Goal: Information Seeking & Learning: Check status

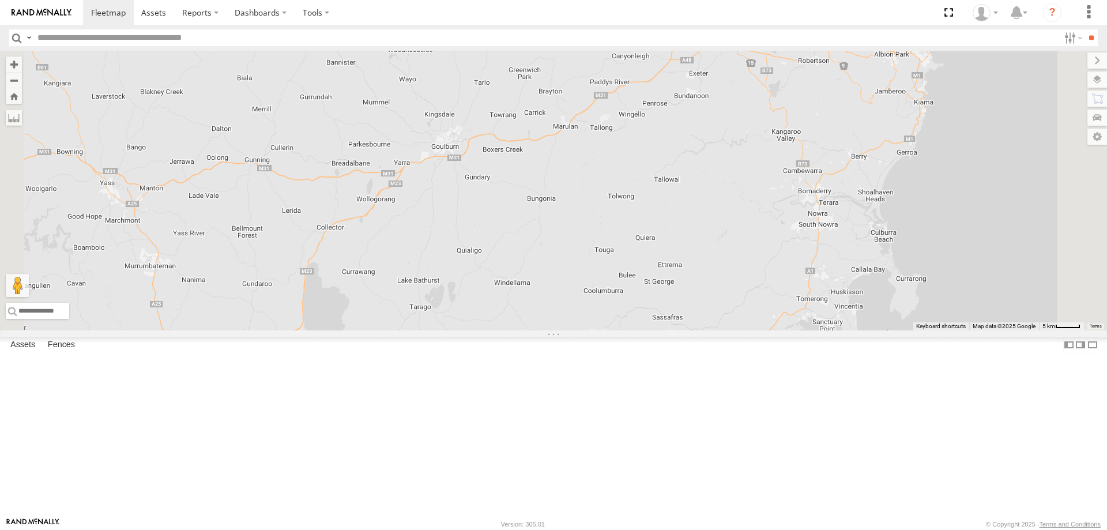
click at [0, 0] on div "All Assets" at bounding box center [0, 0] width 0 height 0
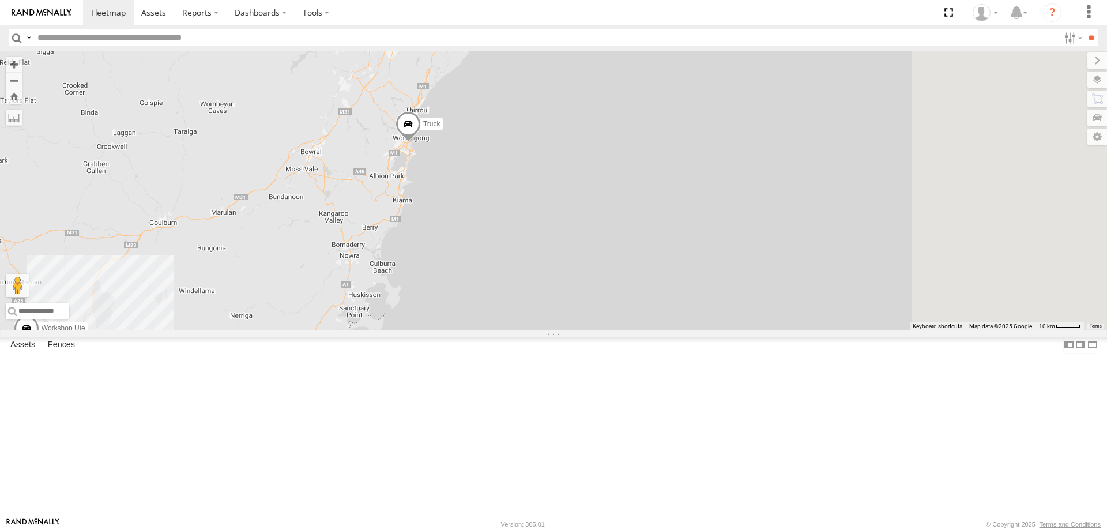
drag, startPoint x: 651, startPoint y: 290, endPoint x: 401, endPoint y: 318, distance: 251.2
click at [394, 319] on div "Workshop Ute Truck" at bounding box center [553, 191] width 1107 height 280
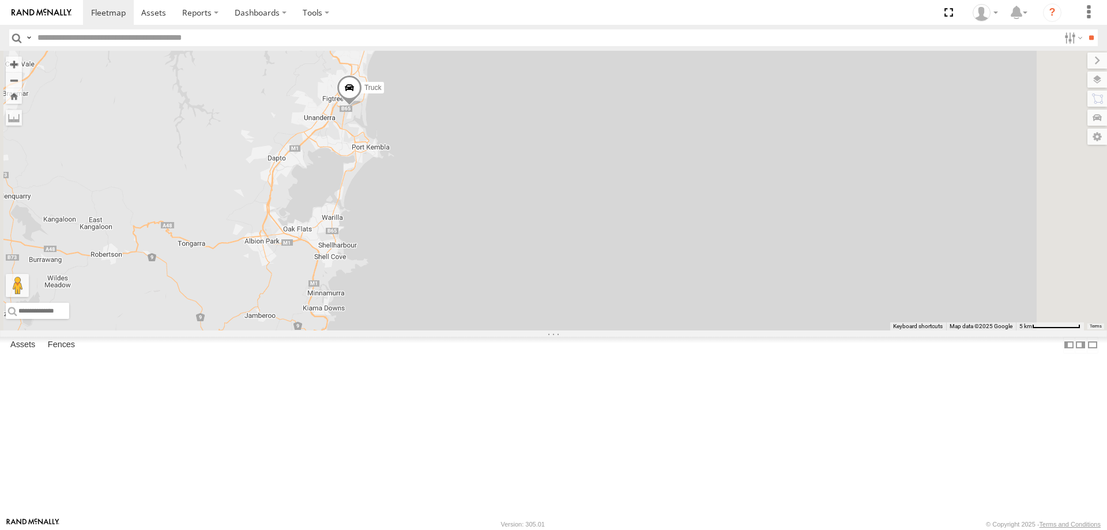
drag, startPoint x: 457, startPoint y: 276, endPoint x: 445, endPoint y: 378, distance: 103.3
click at [446, 330] on div "Workshop Ute Truck" at bounding box center [553, 191] width 1107 height 280
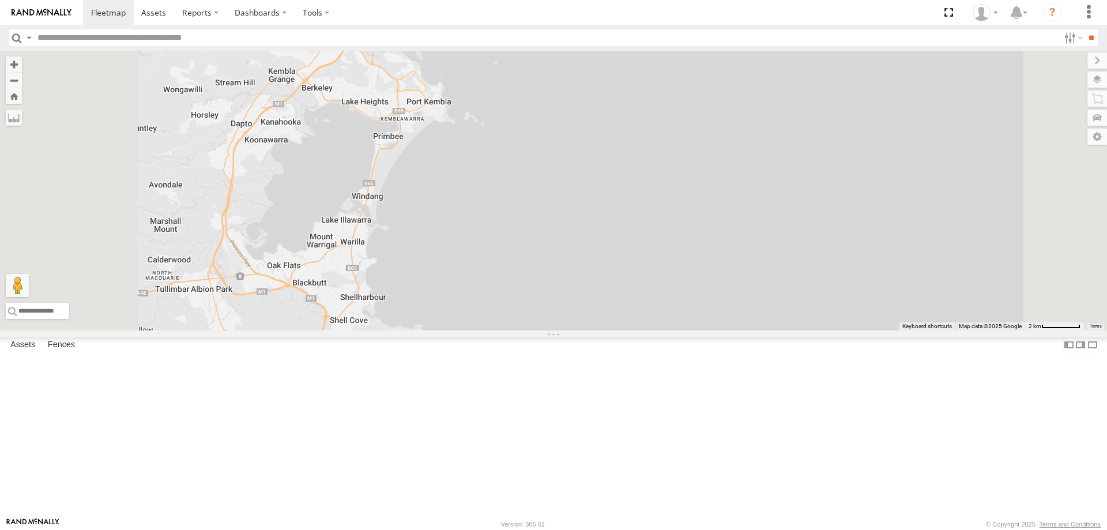
drag, startPoint x: 448, startPoint y: 231, endPoint x: 438, endPoint y: 340, distance: 108.9
click at [438, 330] on div "Workshop Ute Truck" at bounding box center [553, 191] width 1107 height 280
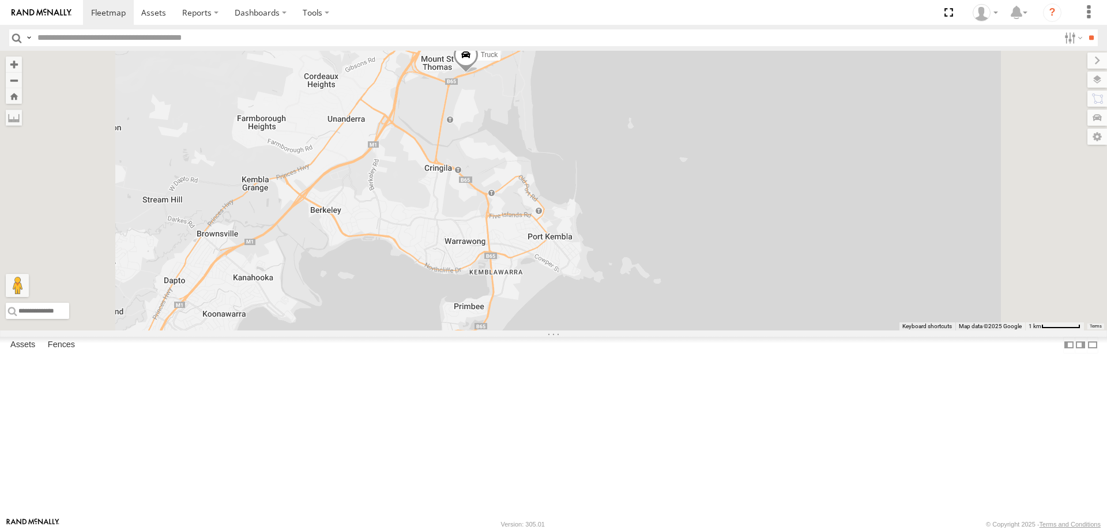
drag, startPoint x: 495, startPoint y: 221, endPoint x: 492, endPoint y: 464, distance: 242.1
click at [492, 330] on div "Workshop Ute Truck" at bounding box center [553, 191] width 1107 height 280
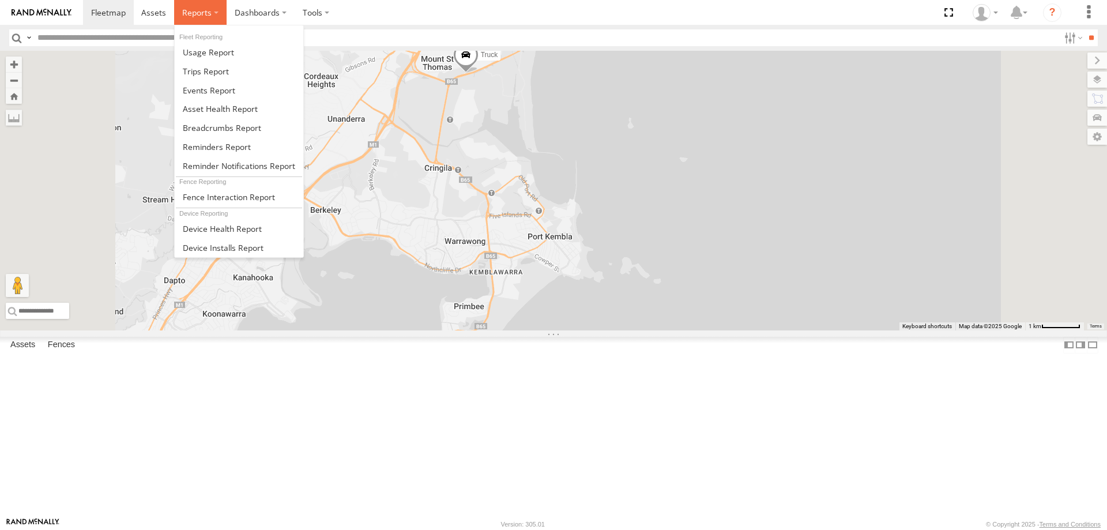
click at [194, 9] on span at bounding box center [196, 12] width 29 height 11
click at [215, 130] on span at bounding box center [222, 127] width 78 height 11
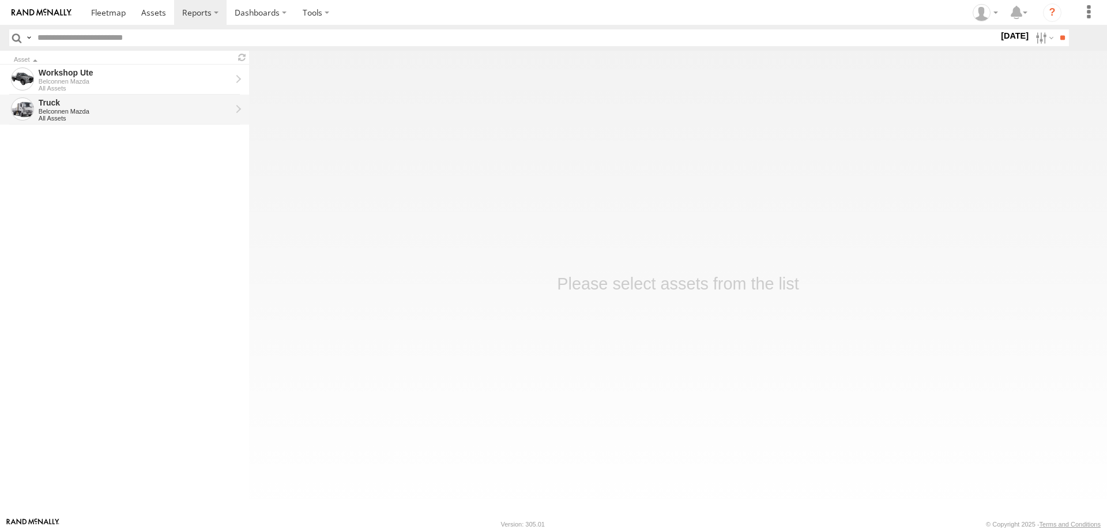
click at [142, 117] on div "All Assets" at bounding box center [135, 118] width 193 height 7
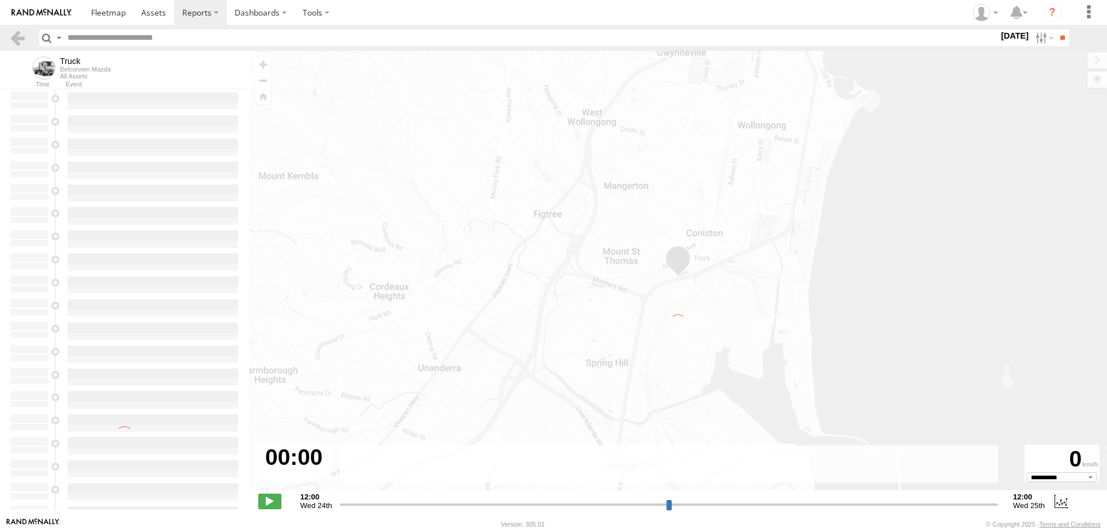
type input "**********"
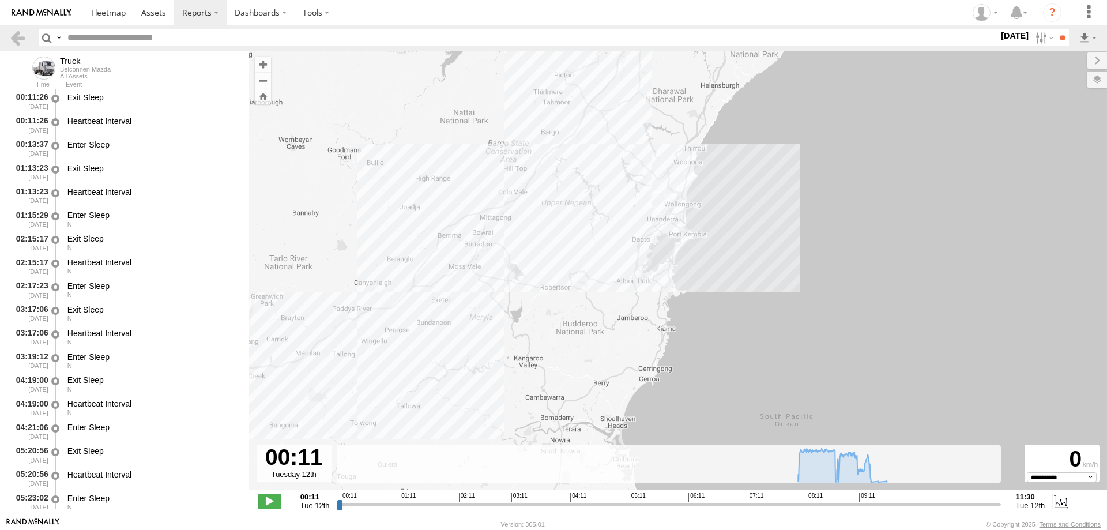
drag, startPoint x: 809, startPoint y: 298, endPoint x: 466, endPoint y: 277, distance: 343.1
click at [466, 277] on div "Truck" at bounding box center [678, 276] width 858 height 451
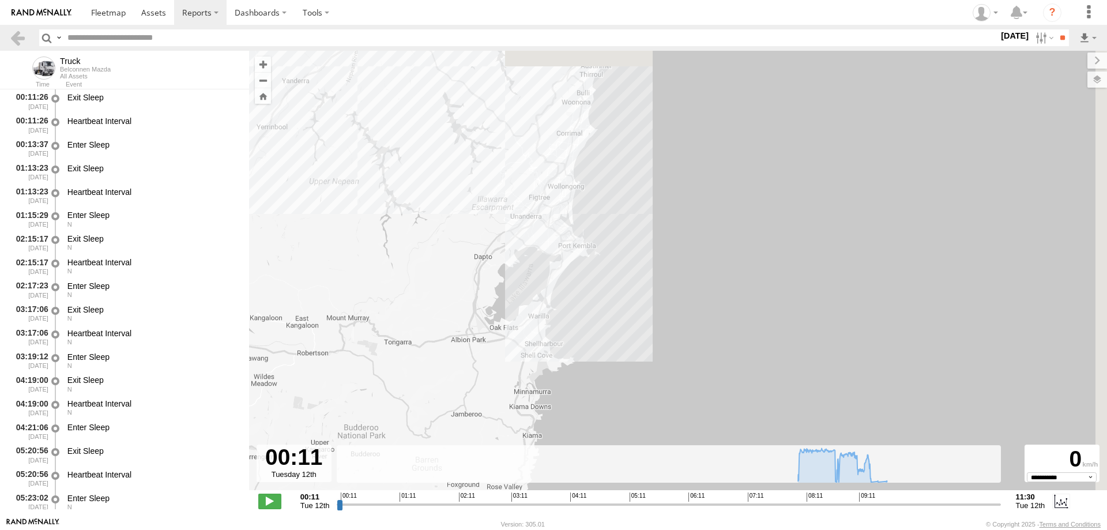
drag, startPoint x: 707, startPoint y: 263, endPoint x: 433, endPoint y: 321, distance: 280.0
click at [433, 321] on div "Truck" at bounding box center [678, 276] width 858 height 451
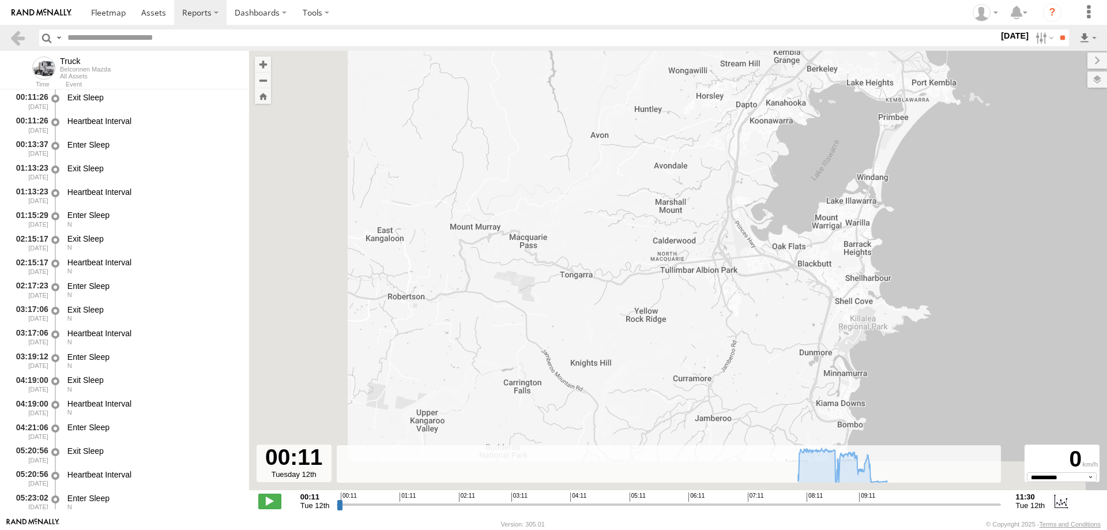
drag, startPoint x: 570, startPoint y: 249, endPoint x: 772, endPoint y: 162, distance: 219.8
click at [780, 162] on div "Truck" at bounding box center [678, 276] width 858 height 451
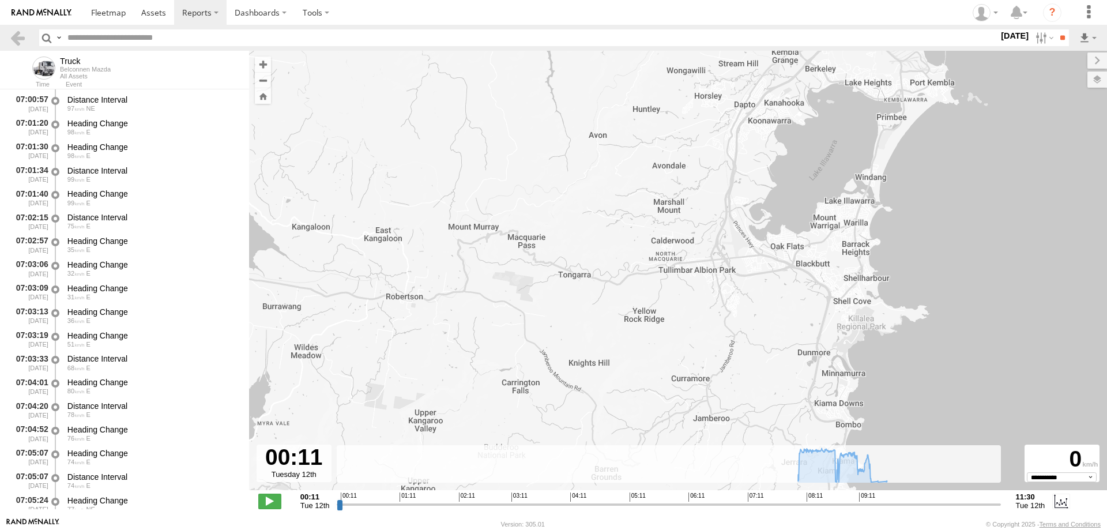
scroll to position [2548, 0]
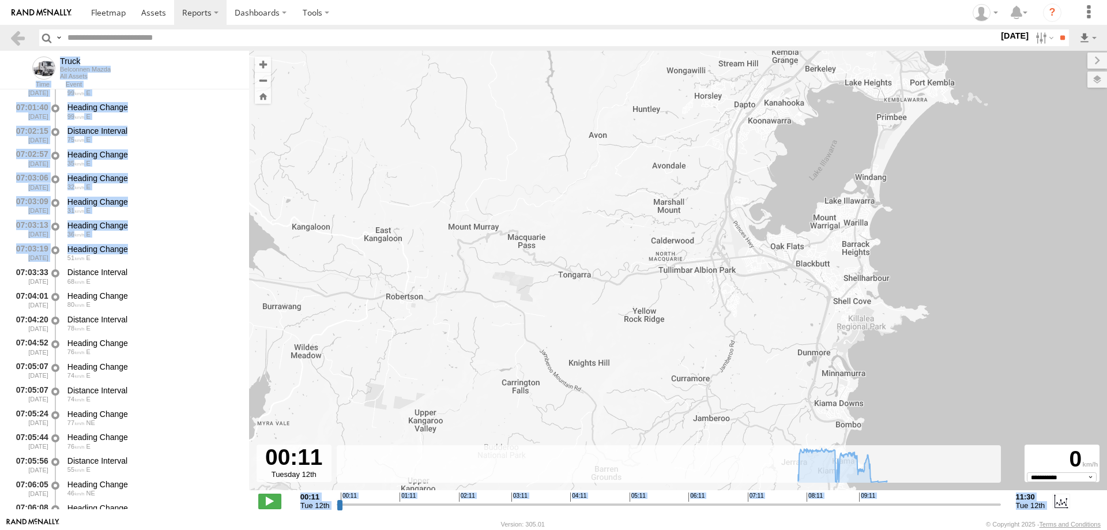
drag, startPoint x: 243, startPoint y: 330, endPoint x: 252, endPoint y: 511, distance: 181.2
click at [252, 511] on main "← Move left → Move right ↑ Move up ↓ Move down + Zoom in - Zoom out Home Jump l…" at bounding box center [553, 284] width 1107 height 466
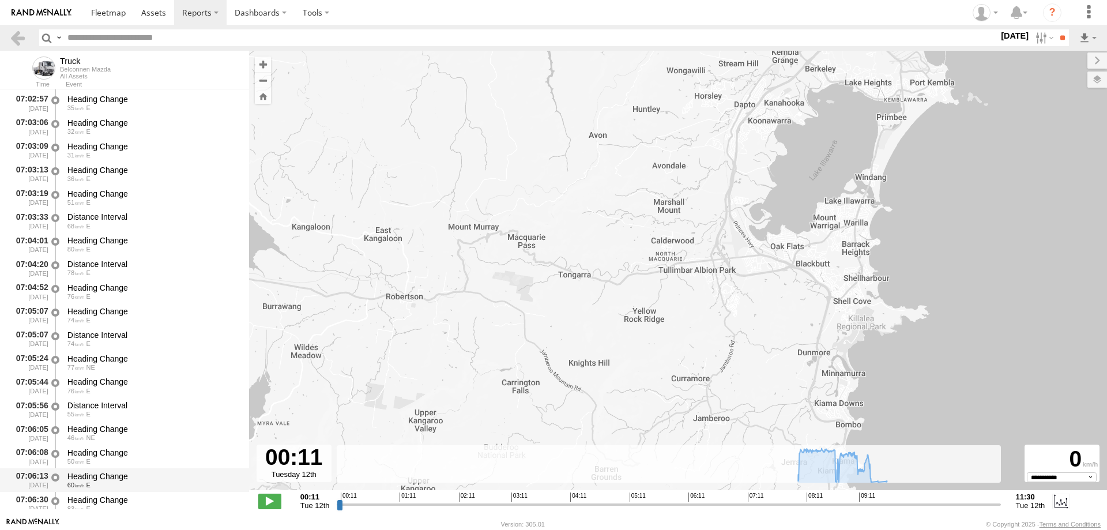
drag, startPoint x: 252, startPoint y: 511, endPoint x: 244, endPoint y: 486, distance: 26.1
click at [249, 502] on div "**********" at bounding box center [678, 502] width 858 height 24
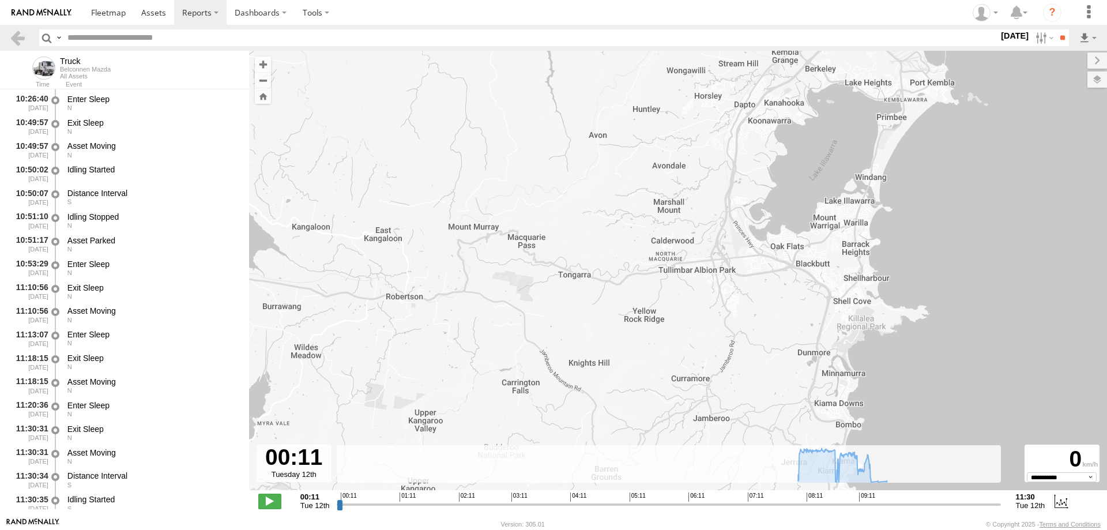
scroll to position [18377, 0]
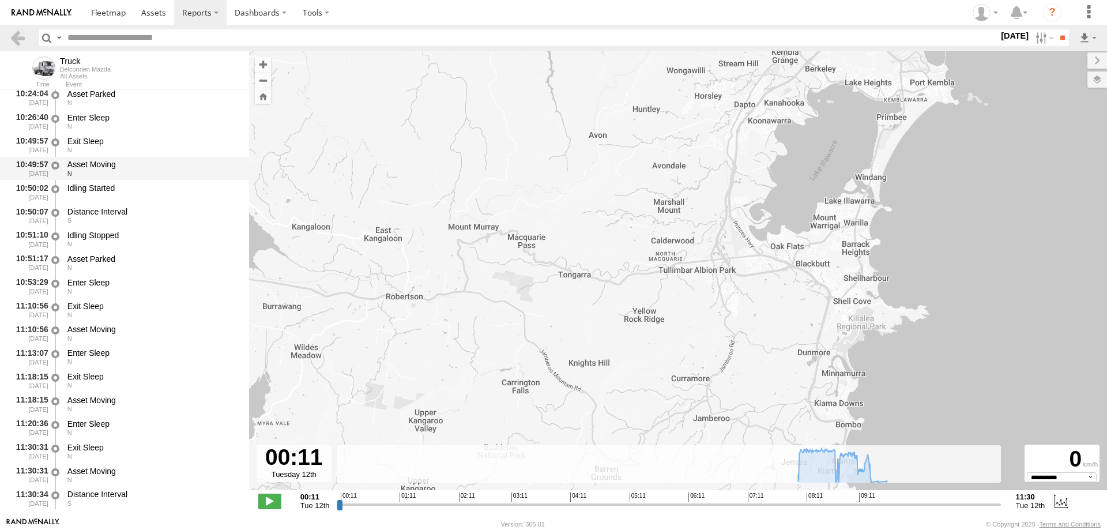
click at [39, 163] on div "10:49:57 12/08/2025" at bounding box center [29, 168] width 40 height 21
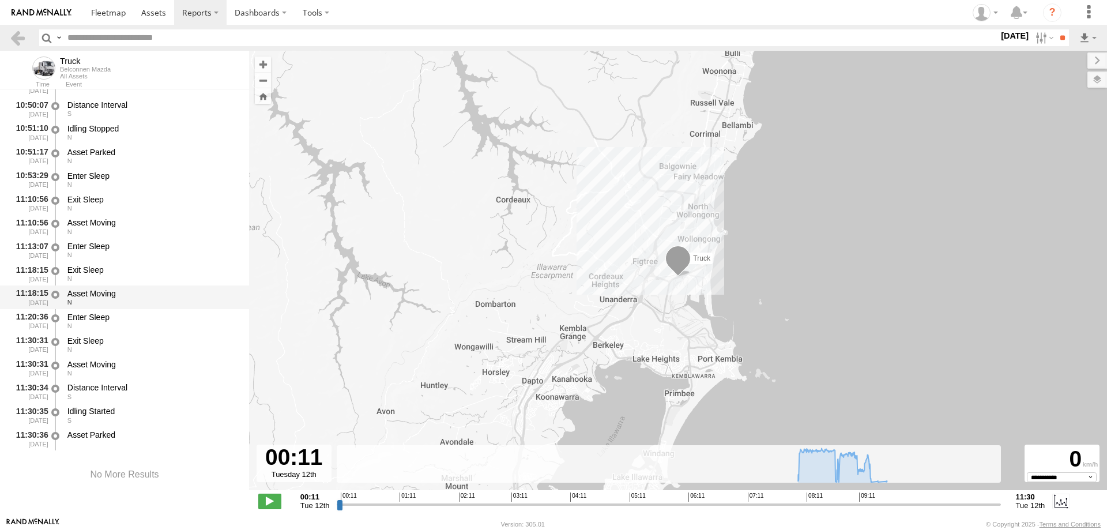
scroll to position [18492, 0]
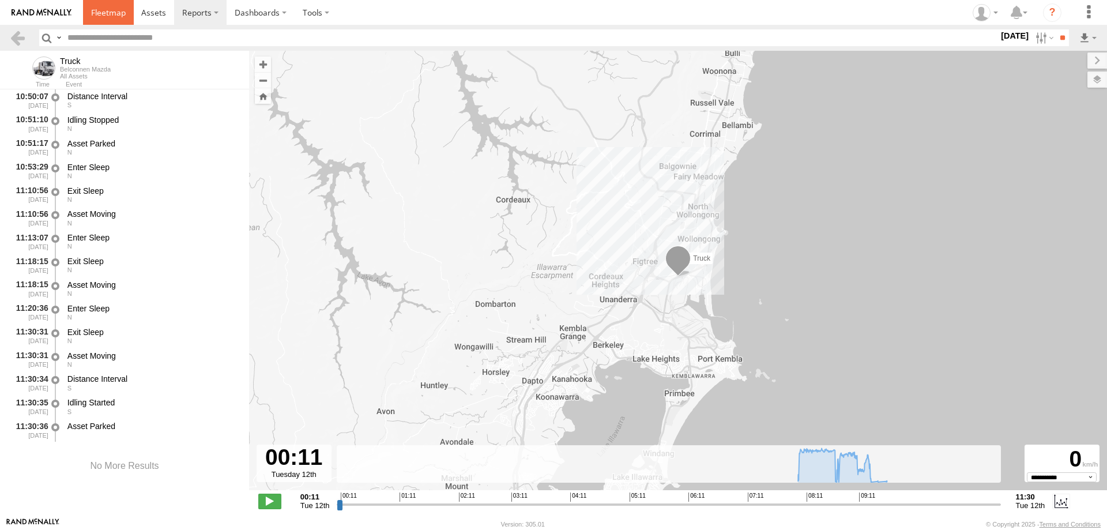
click at [123, 15] on span at bounding box center [108, 12] width 35 height 11
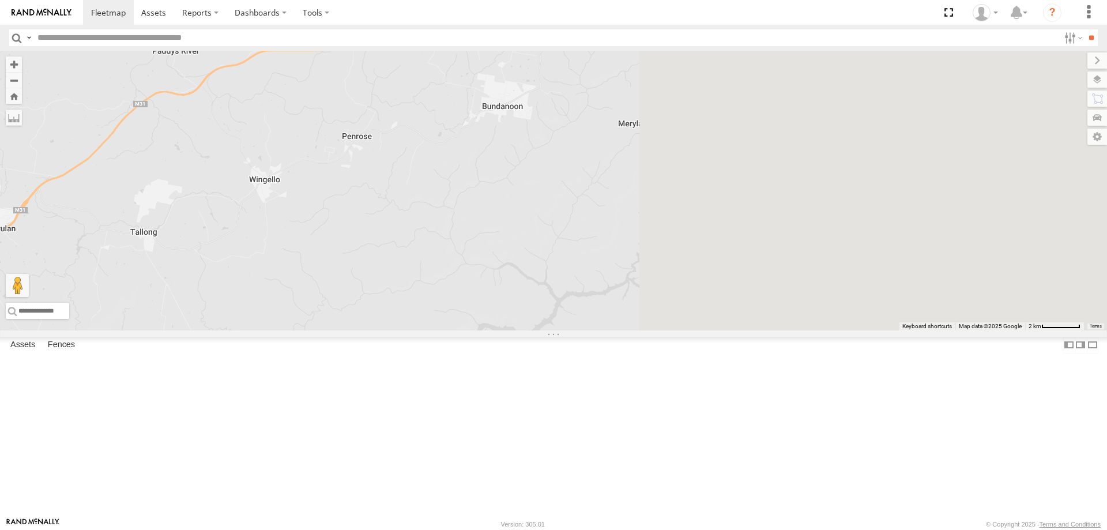
drag, startPoint x: 901, startPoint y: 167, endPoint x: 89, endPoint y: 508, distance: 880.9
click at [89, 508] on main "← Move left → Move right ↑ Move up ↓ Move down + Zoom in - Zoom out Home Jump l…" at bounding box center [553, 284] width 1107 height 466
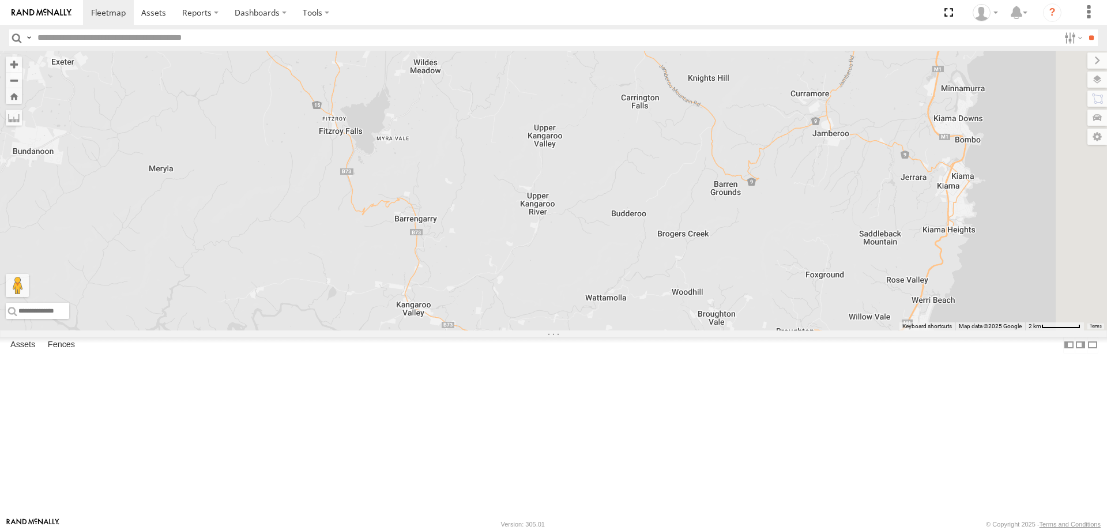
drag, startPoint x: 578, startPoint y: 394, endPoint x: 243, endPoint y: 432, distance: 336.5
click at [243, 432] on main "← Move left → Move right ↑ Move up ↓ Move down + Zoom in - Zoom out Home Jump l…" at bounding box center [553, 284] width 1107 height 466
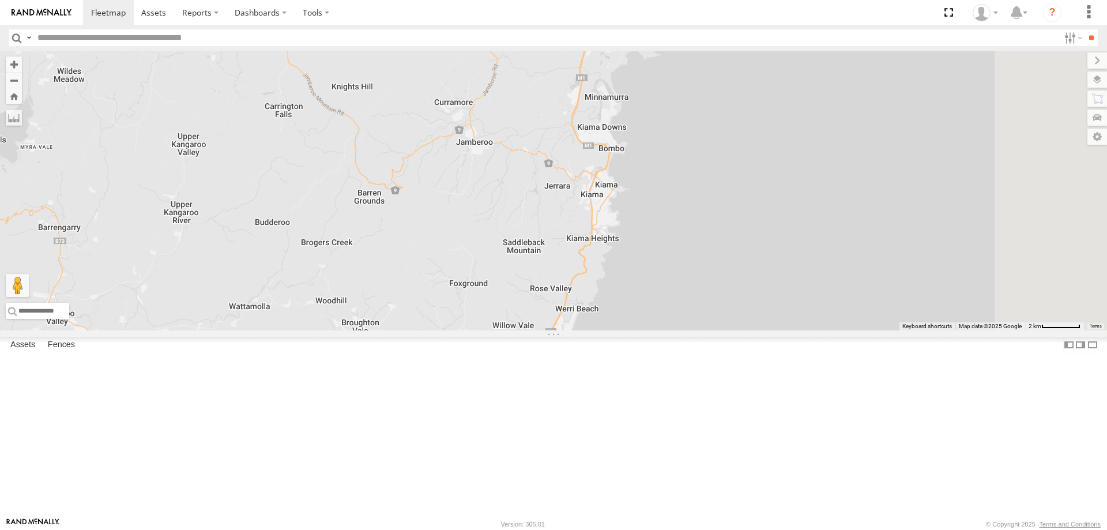
drag, startPoint x: 677, startPoint y: 370, endPoint x: 306, endPoint y: 378, distance: 371.9
click at [306, 330] on div "Workshop Ute Truck" at bounding box center [553, 191] width 1107 height 280
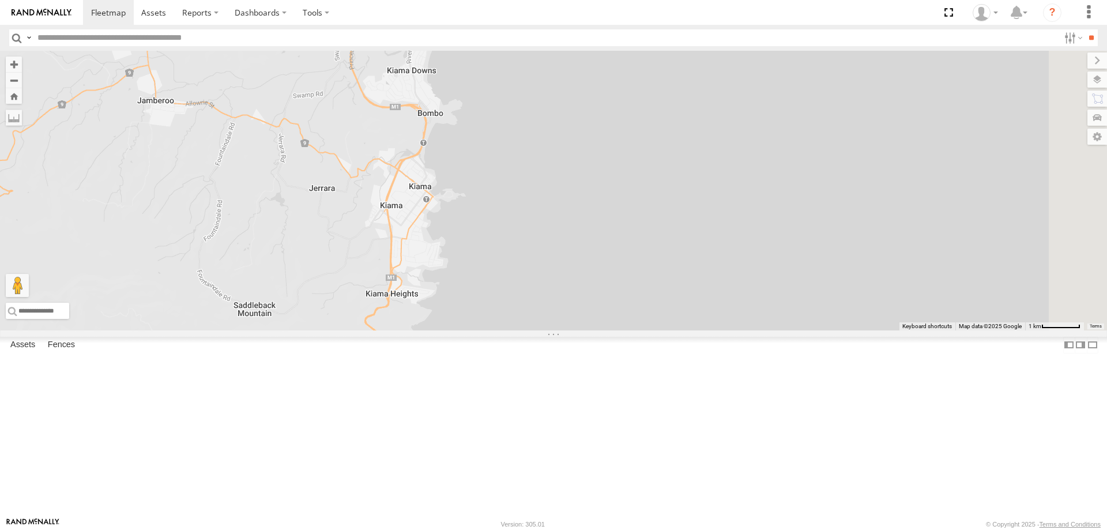
drag, startPoint x: 770, startPoint y: 261, endPoint x: 295, endPoint y: 348, distance: 482.4
click at [295, 330] on div "Workshop Ute Truck" at bounding box center [553, 191] width 1107 height 280
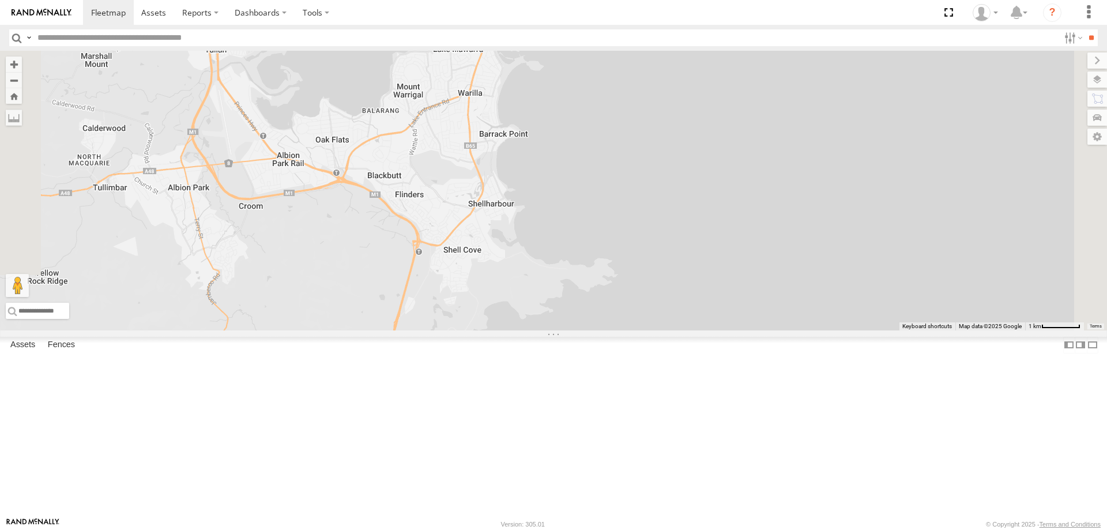
drag, startPoint x: 416, startPoint y: 153, endPoint x: 442, endPoint y: 541, distance: 389.4
click at [442, 529] on html at bounding box center [553, 265] width 1107 height 530
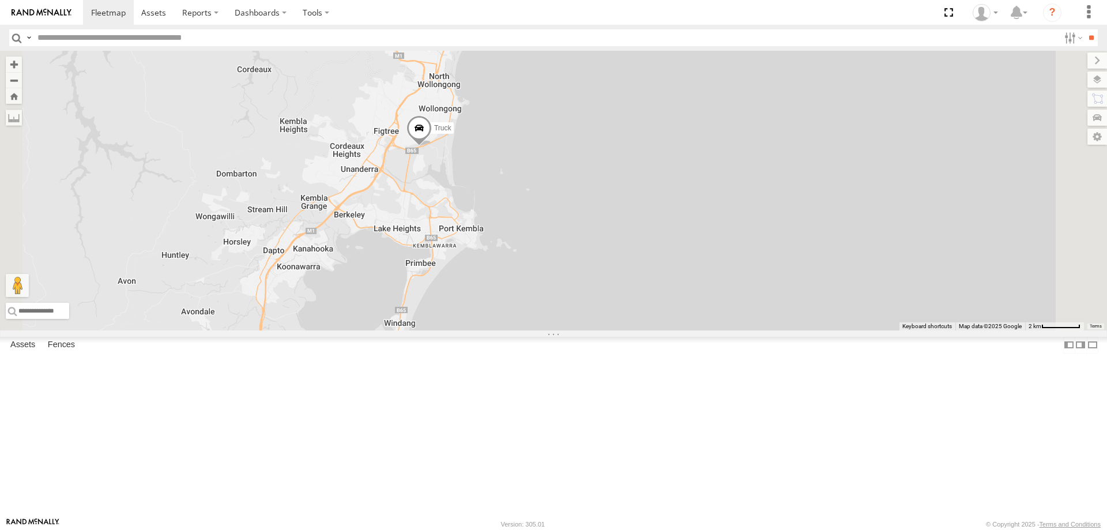
drag, startPoint x: 488, startPoint y: 234, endPoint x: 488, endPoint y: 391, distance: 156.8
click at [488, 330] on div "Workshop Ute Truck" at bounding box center [553, 191] width 1107 height 280
